Goal: Register for event/course

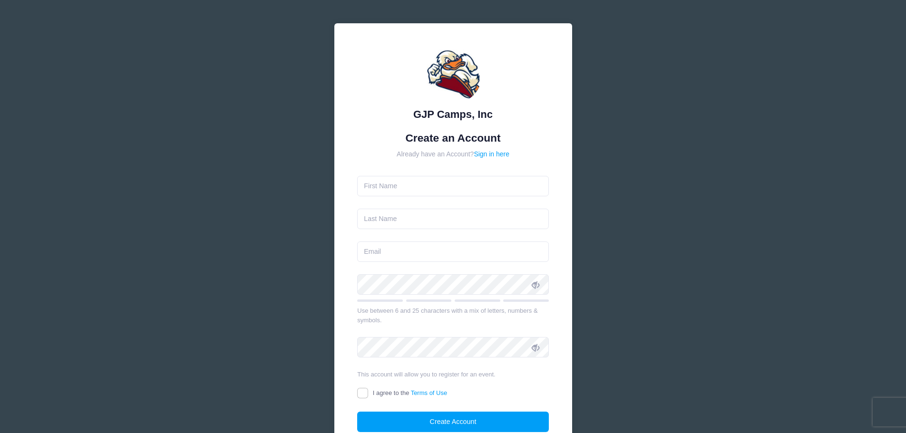
type input "[PERSON_NAME]"
type input "Deary"
type input "[EMAIL_ADDRESS][DOMAIN_NAME]"
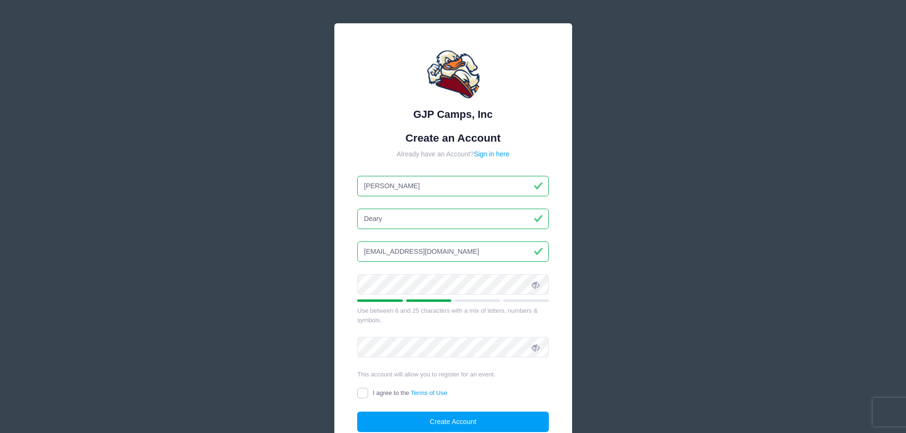
click at [538, 284] on icon at bounding box center [536, 285] width 8 height 8
click at [359, 395] on input "I agree to the Terms of Use" at bounding box center [362, 393] width 11 height 11
checkbox input "true"
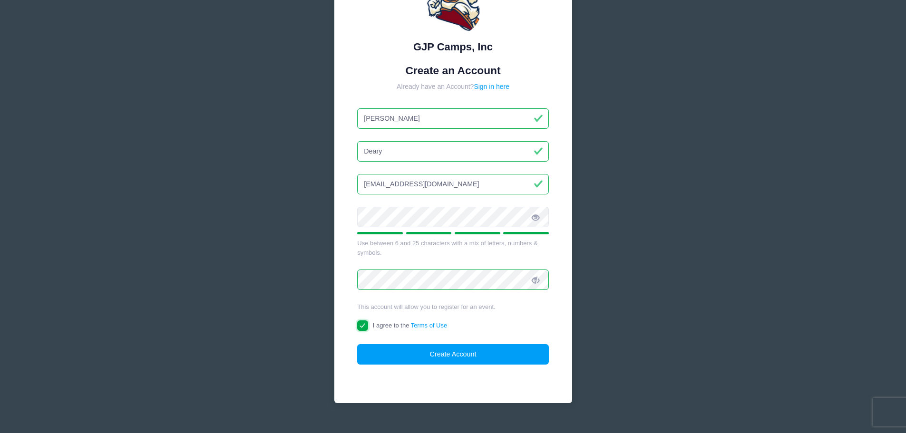
scroll to position [69, 0]
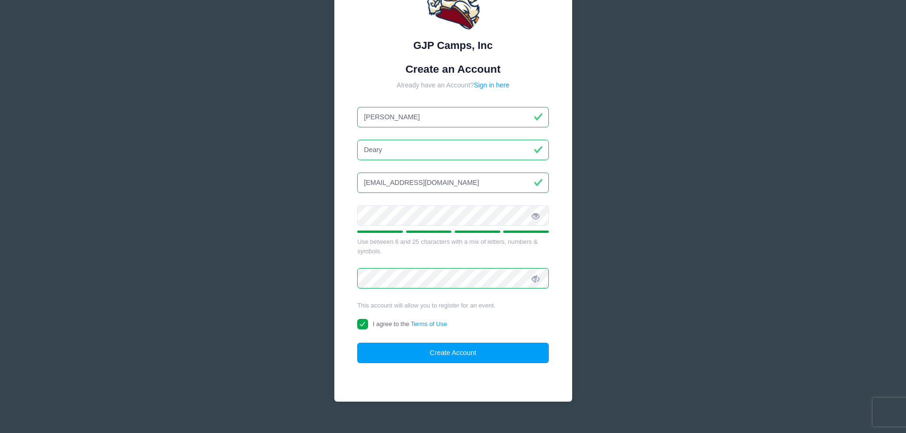
click at [397, 117] on input "[PERSON_NAME]" at bounding box center [453, 117] width 192 height 20
type input "[PERSON_NAME]"
click at [432, 186] on input "[EMAIL_ADDRESS][DOMAIN_NAME]" at bounding box center [453, 183] width 192 height 20
type input "[EMAIL_ADDRESS][DOMAIN_NAME]"
click at [448, 352] on button "Create Account" at bounding box center [453, 353] width 192 height 20
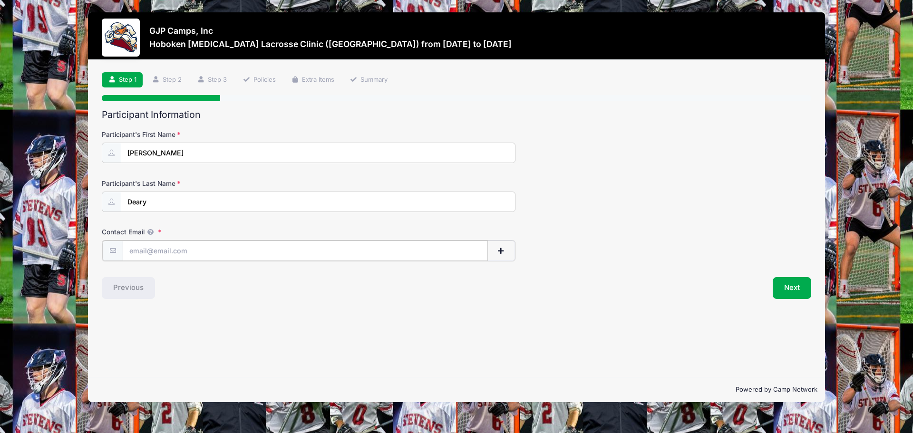
click at [155, 255] on input "Contact Email" at bounding box center [305, 251] width 365 height 20
type input "[EMAIL_ADDRESS][DOMAIN_NAME]"
click at [789, 285] on button "Next" at bounding box center [792, 287] width 39 height 22
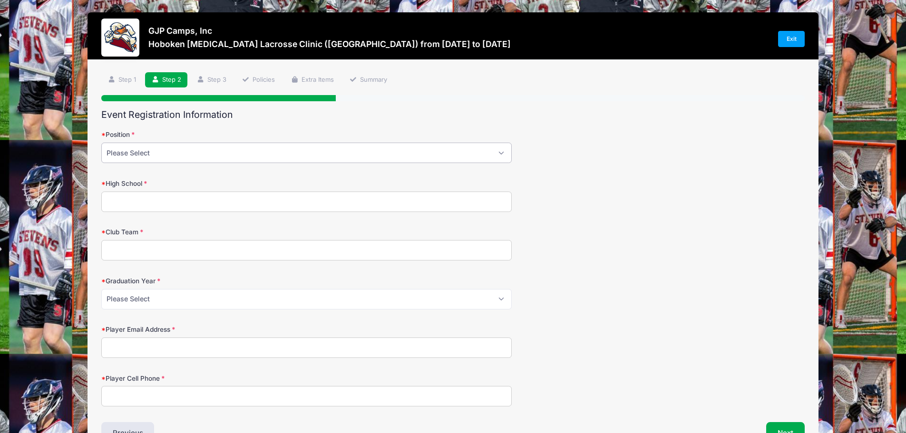
click at [495, 156] on select "Please Select Attack Midfield Defensive Midfield Long Stick Midfield Defense Go…" at bounding box center [306, 153] width 411 height 20
select select "Midfield"
click at [101, 143] on select "Please Select Attack Midfield Defensive Midfield Long Stick Midfield Defense Go…" at bounding box center [306, 153] width 411 height 20
click at [142, 202] on input "High School" at bounding box center [306, 202] width 411 height 20
type input "[GEOGRAPHIC_DATA]"
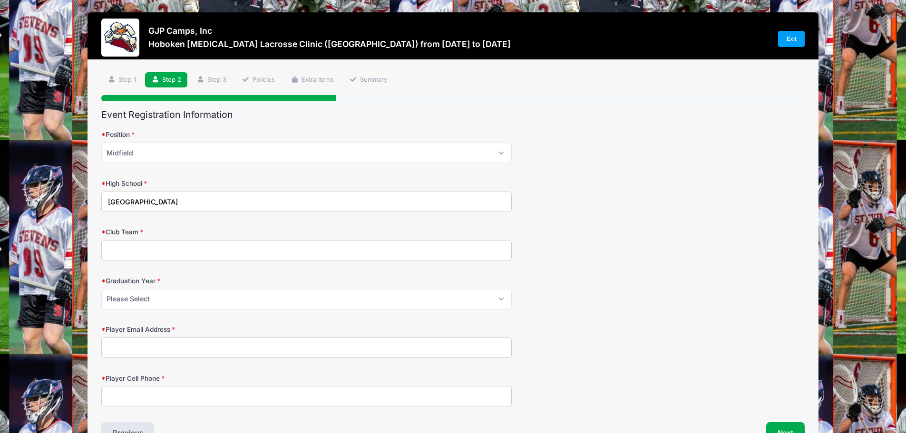
click at [144, 254] on input "Club Team" at bounding box center [306, 250] width 411 height 20
type input "NJ Riot Chaos 2027"
click at [498, 297] on select "Please Select 2027 2028 2029" at bounding box center [306, 299] width 411 height 20
select select "2027"
click at [101, 289] on select "Please Select 2027 2028 2029" at bounding box center [306, 299] width 411 height 20
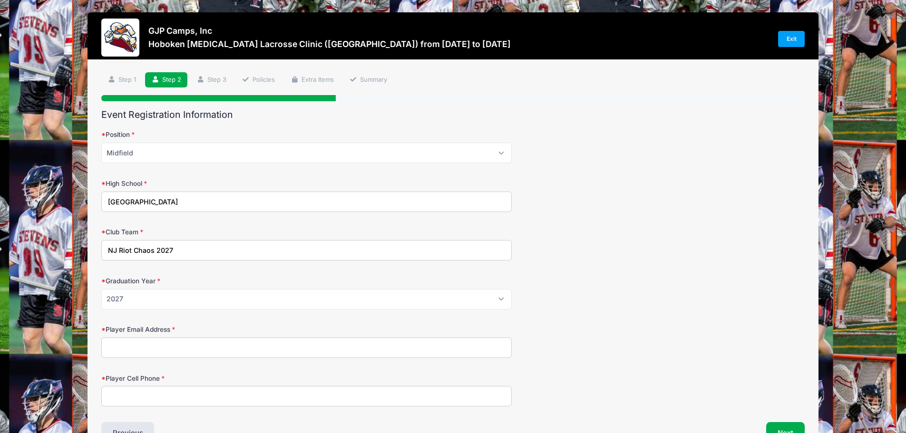
click at [136, 346] on input "Player Email Address" at bounding box center [306, 348] width 411 height 20
type input "[EMAIL_ADDRESS][DOMAIN_NAME]"
click at [143, 397] on input "Player Cell Phone" at bounding box center [306, 396] width 411 height 20
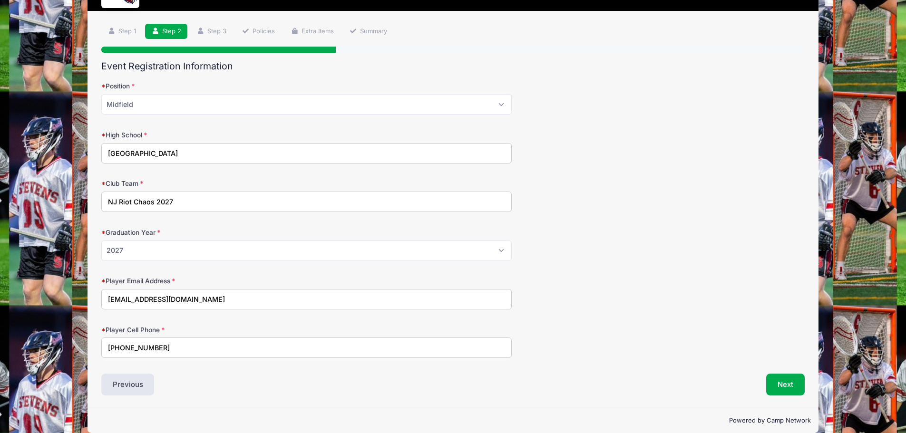
scroll to position [61, 0]
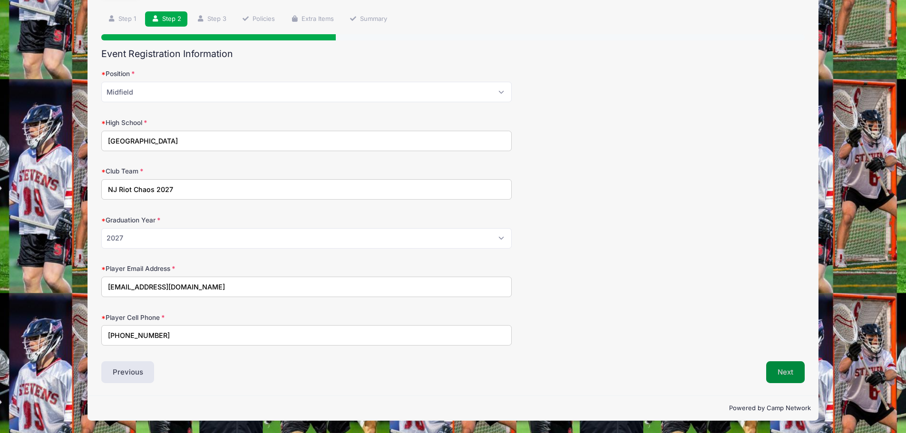
type input "[PHONE_NUMBER]"
click at [795, 374] on button "Next" at bounding box center [785, 373] width 39 height 22
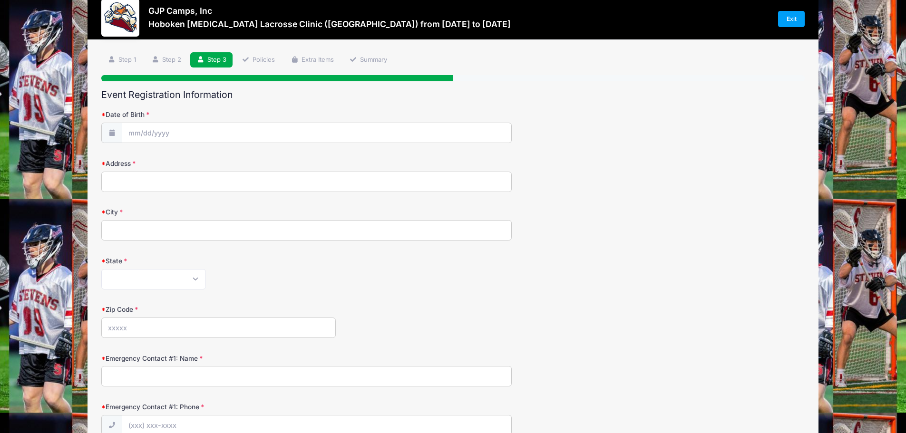
scroll to position [0, 0]
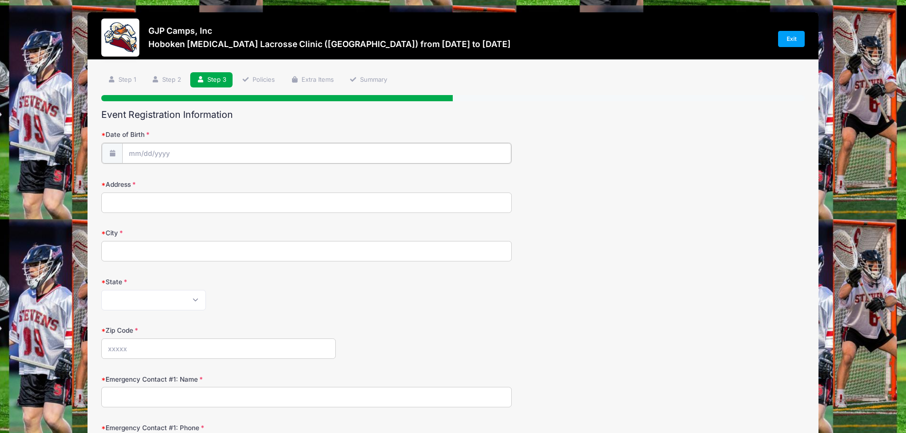
click at [140, 147] on input "Date of Birth" at bounding box center [316, 153] width 389 height 20
click at [224, 182] on span at bounding box center [223, 181] width 7 height 7
click at [223, 182] on span at bounding box center [223, 181] width 7 height 7
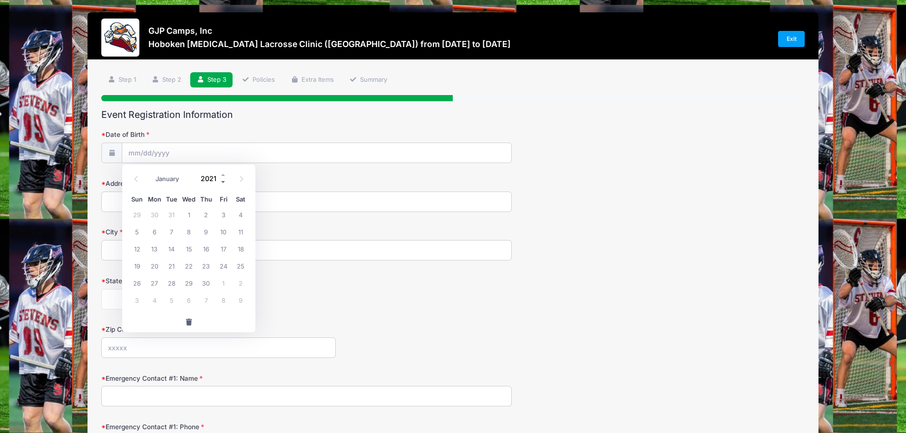
click at [223, 182] on span at bounding box center [223, 181] width 7 height 7
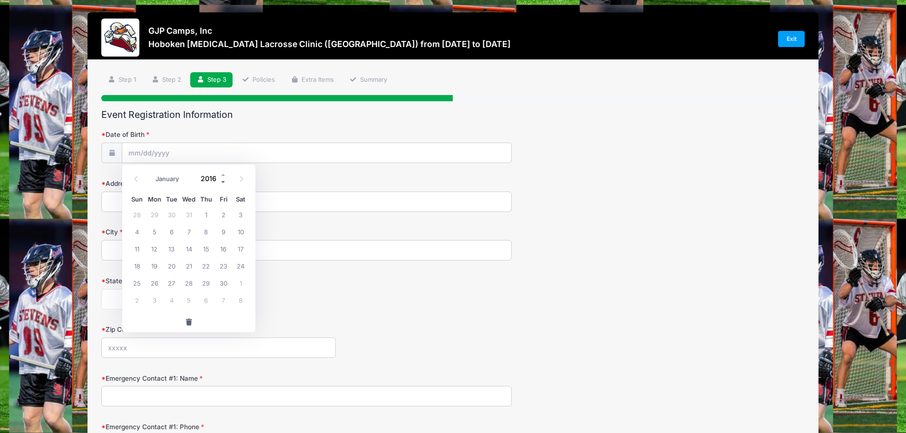
click at [223, 182] on span at bounding box center [223, 181] width 7 height 7
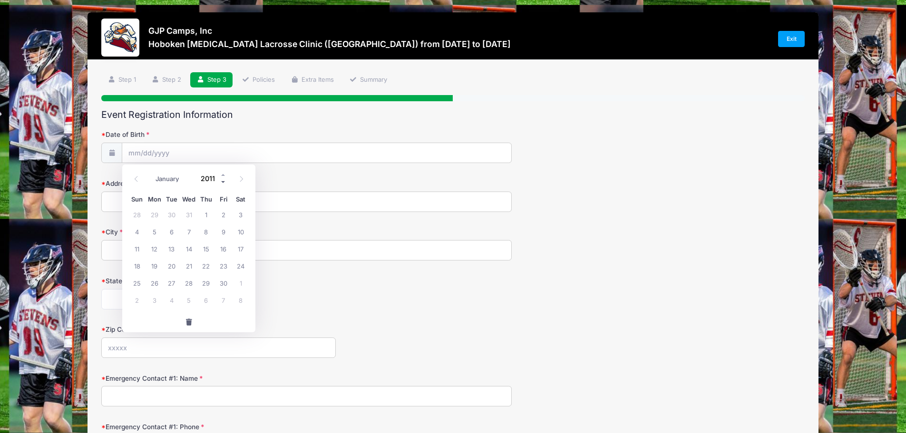
click at [223, 182] on span at bounding box center [223, 181] width 7 height 7
type input "2008"
click at [179, 178] on select "January February March April May June July August September October November De…" at bounding box center [172, 179] width 42 height 12
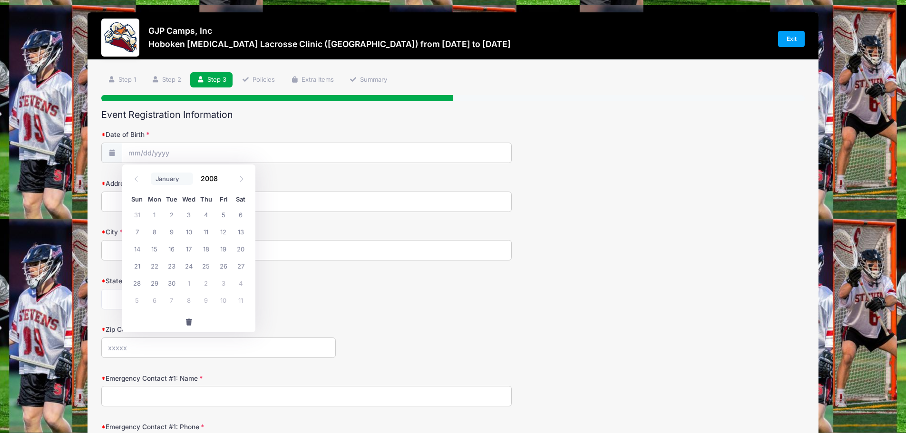
select select "9"
click at [151, 173] on select "January February March April May June July August September October November De…" at bounding box center [172, 179] width 42 height 12
click at [136, 248] on span "12" at bounding box center [136, 248] width 17 height 17
type input "[DATE]"
click at [132, 199] on input "Address" at bounding box center [306, 202] width 411 height 20
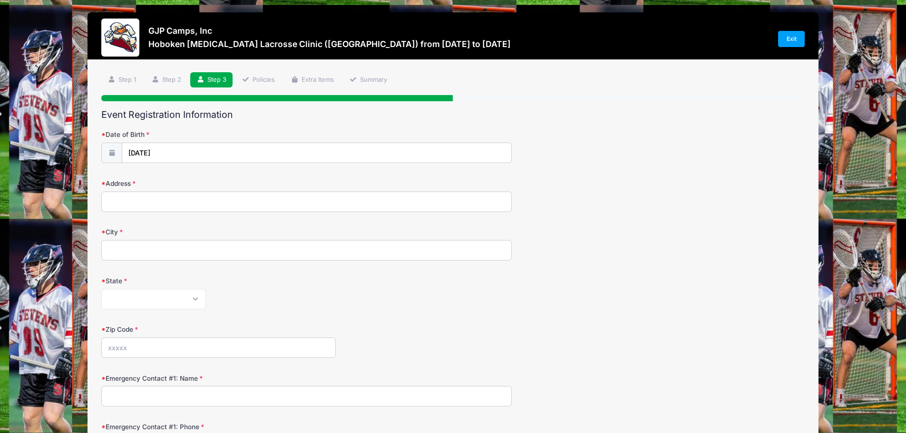
type input "[STREET_ADDRESS]"
type input "Towaco"
select select "NJ"
type input "07082"
type input "[PHONE_NUMBER]"
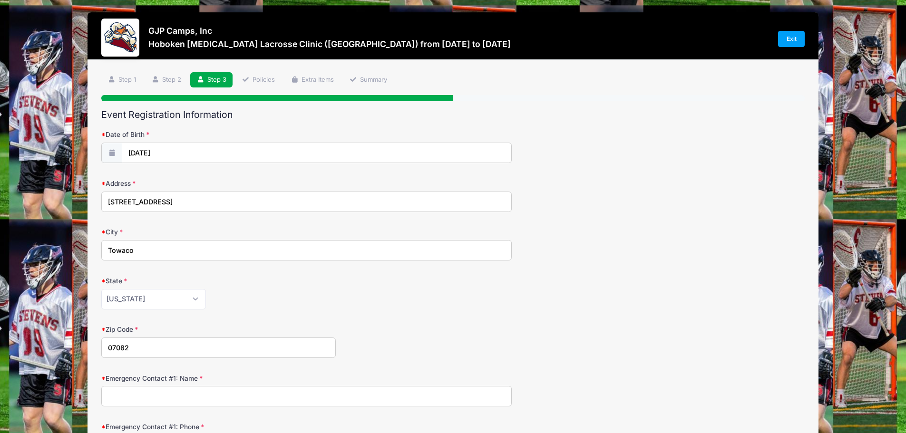
type input "[EMAIL_ADDRESS][DOMAIN_NAME]"
click at [127, 395] on input "Emergency Contact #1: Name" at bounding box center [306, 396] width 411 height 20
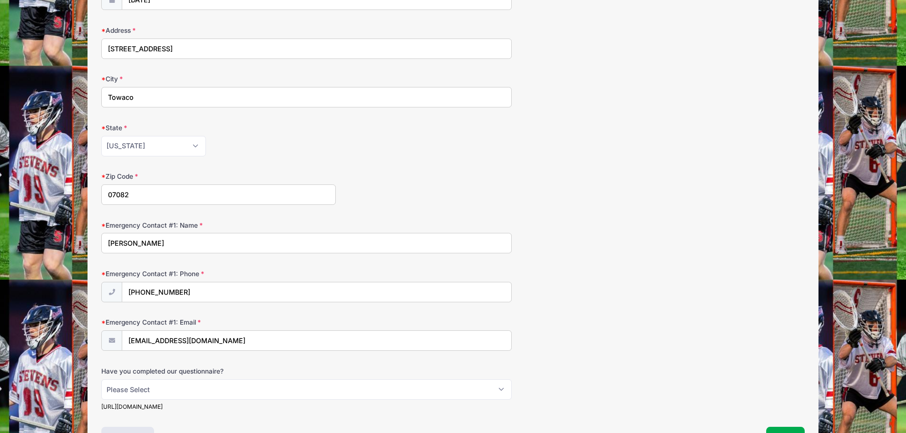
scroll to position [177, 0]
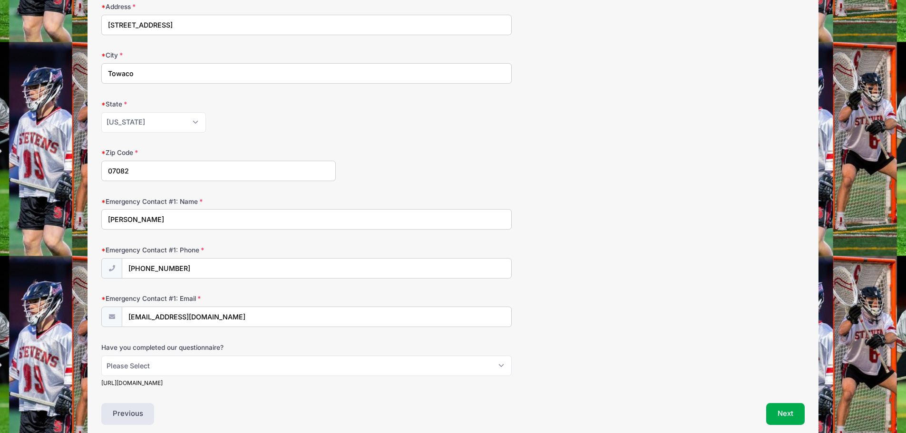
type input "[PERSON_NAME]"
click at [200, 268] on input "[PHONE_NUMBER]" at bounding box center [316, 269] width 389 height 20
type input "[PHONE_NUMBER]"
click at [225, 317] on input "[EMAIL_ADDRESS][DOMAIN_NAME]" at bounding box center [316, 317] width 389 height 20
type input "[EMAIL_ADDRESS][DOMAIN_NAME]"
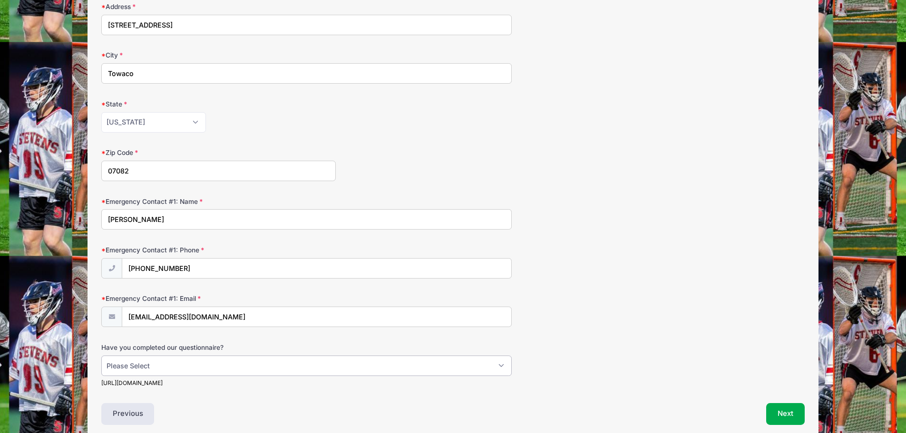
click at [500, 367] on select "Please Select Yes No" at bounding box center [306, 366] width 411 height 20
select select "Yes"
click at [101, 356] on select "Please Select Yes No" at bounding box center [306, 366] width 411 height 20
click at [792, 411] on button "Next" at bounding box center [785, 414] width 39 height 22
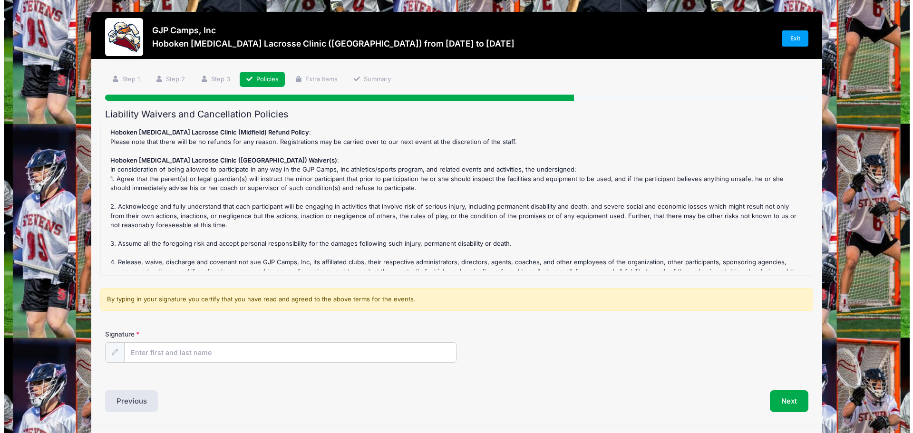
scroll to position [0, 0]
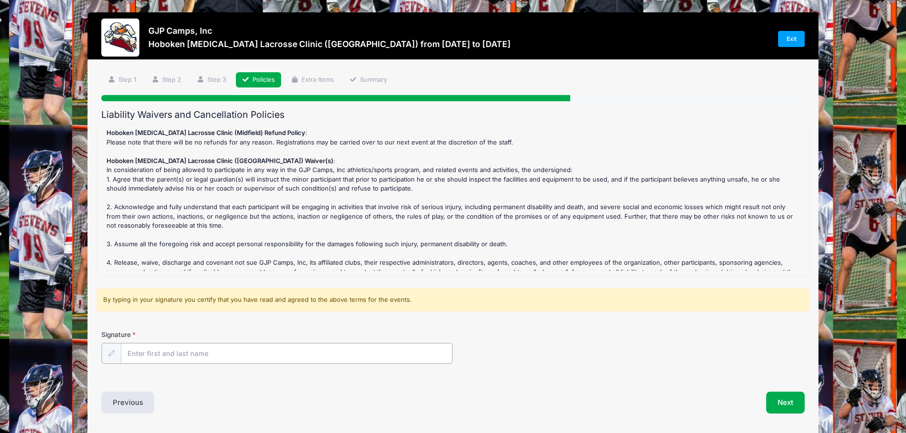
click at [144, 355] on input "Signature" at bounding box center [287, 353] width 332 height 20
type input "[PERSON_NAME]"
click at [793, 403] on button "Next" at bounding box center [785, 402] width 39 height 22
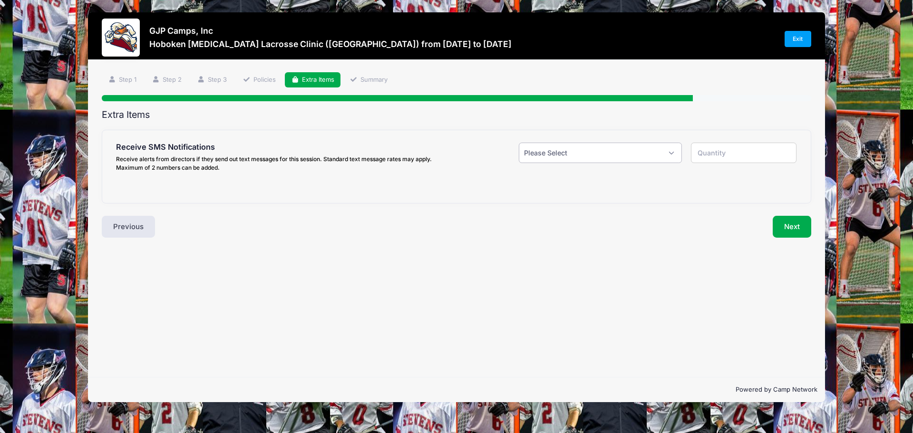
click at [674, 153] on select "Please Select Yes ($0.00) No" at bounding box center [600, 153] width 163 height 20
select select "1"
click at [519, 143] on select "Please Select Yes ($0.00) No" at bounding box center [600, 153] width 163 height 20
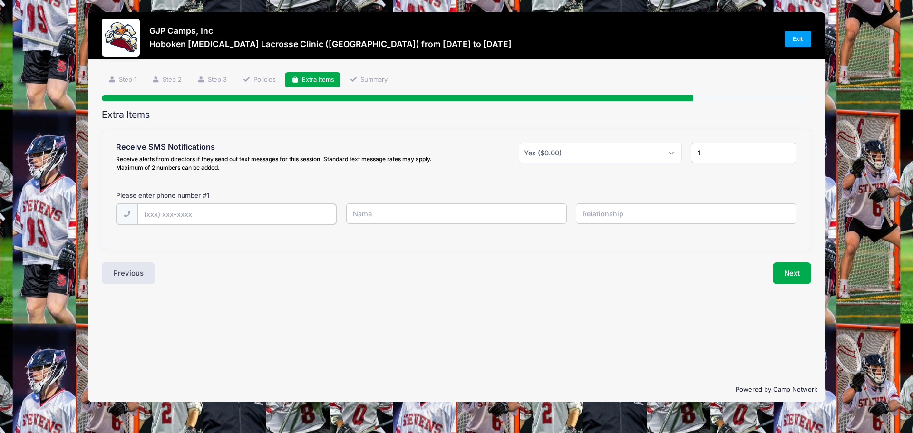
click at [172, 219] on input "text" at bounding box center [236, 214] width 199 height 20
type input "2"
click at [788, 150] on input "2" at bounding box center [744, 153] width 106 height 20
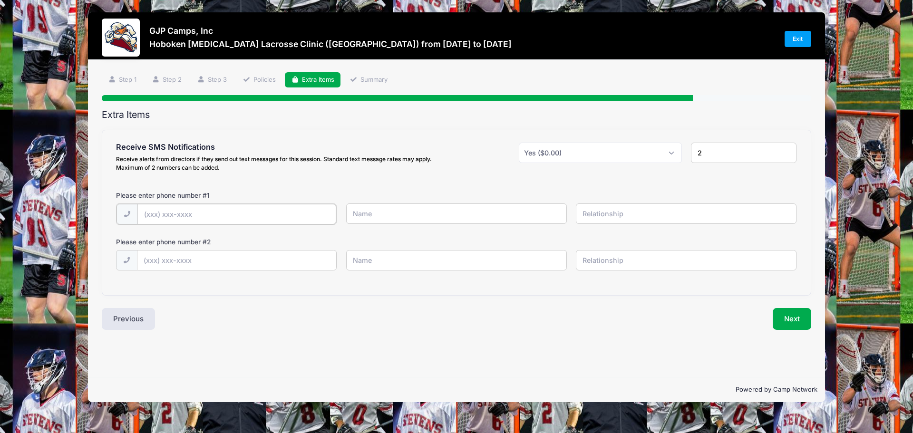
click at [168, 212] on input "text" at bounding box center [236, 214] width 199 height 20
type input "[PHONE_NUMBER]"
click at [166, 260] on input "text" at bounding box center [236, 260] width 199 height 20
type input "[PHONE_NUMBER]"
click at [364, 210] on input "text" at bounding box center [456, 214] width 221 height 20
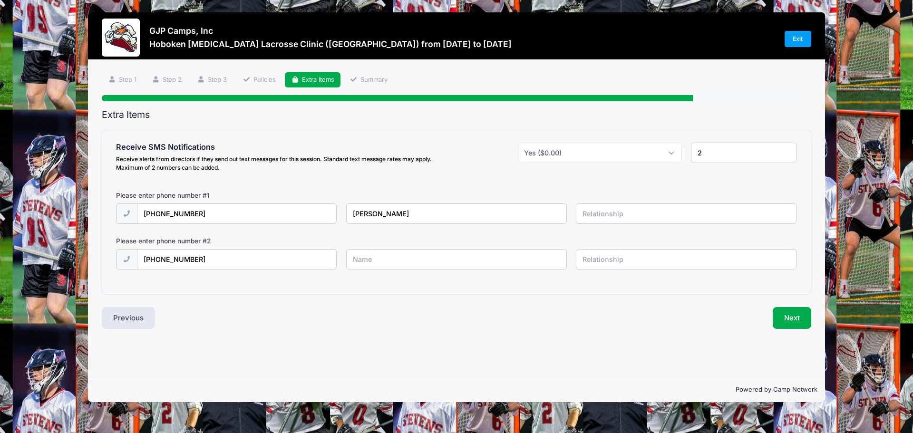
type input "[PERSON_NAME]"
click at [611, 211] on input "text" at bounding box center [686, 214] width 221 height 20
type input "player"
click at [367, 267] on input "text" at bounding box center [456, 259] width 221 height 20
type input "[PERSON_NAME]"
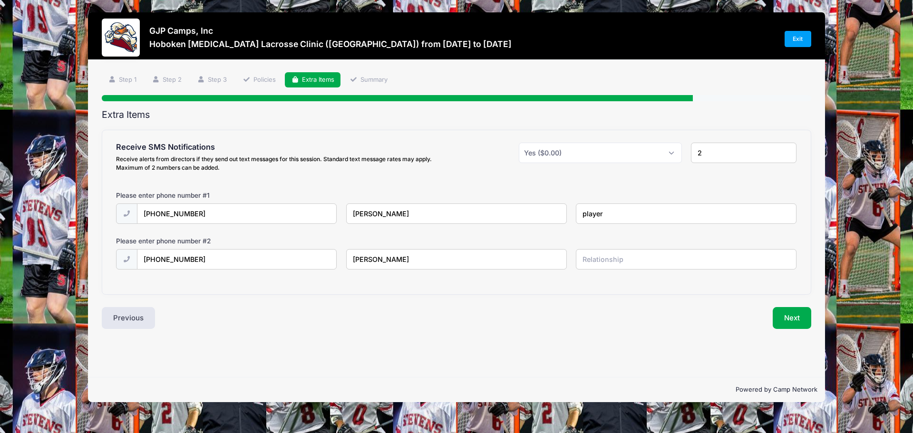
click at [590, 259] on input "text" at bounding box center [686, 259] width 221 height 20
type input "mother"
